Goal: Information Seeking & Learning: Learn about a topic

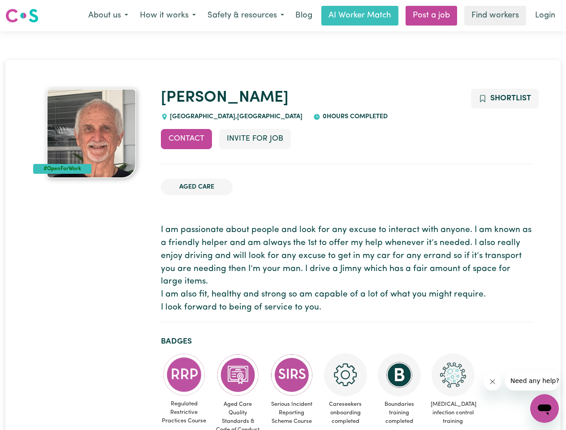
click at [108, 16] on button "About us" at bounding box center [108, 15] width 52 height 19
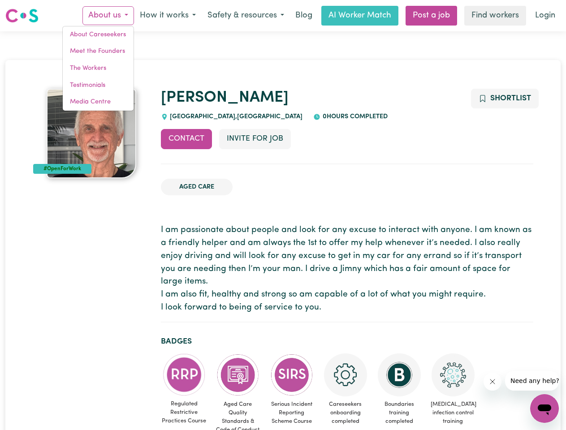
click at [167, 16] on button "How it works" at bounding box center [168, 15] width 68 height 19
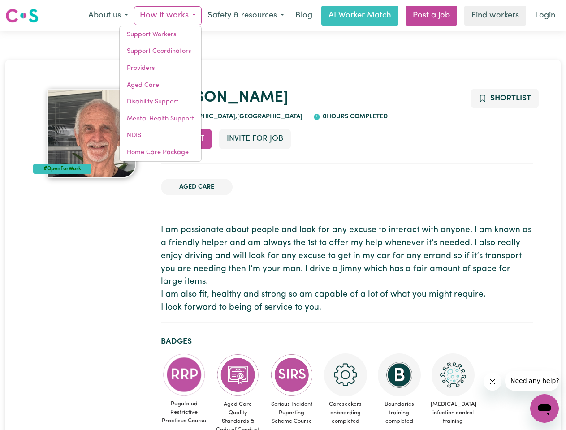
click at [245, 16] on button "Safety & resources" at bounding box center [246, 15] width 88 height 19
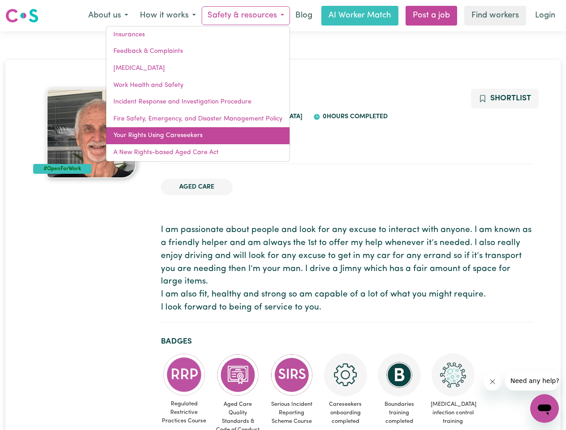
click at [186, 139] on link "Your Rights Using Careseekers" at bounding box center [197, 135] width 183 height 17
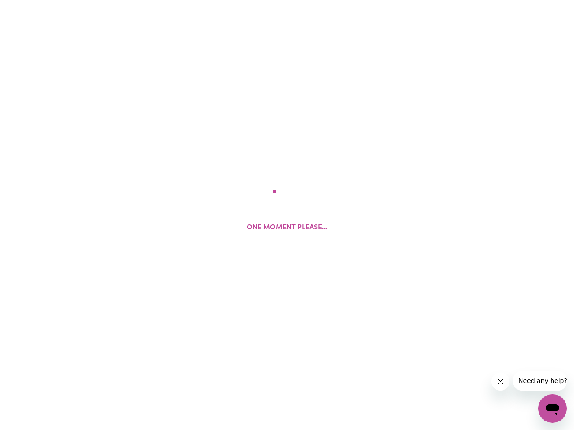
click at [255, 0] on html "One moment please..." at bounding box center [287, 0] width 574 height 0
click at [504, 0] on html at bounding box center [287, 0] width 574 height 0
click at [184, 0] on html at bounding box center [287, 0] width 574 height 0
click at [238, 0] on html at bounding box center [287, 0] width 574 height 0
